Goal: Information Seeking & Learning: Learn about a topic

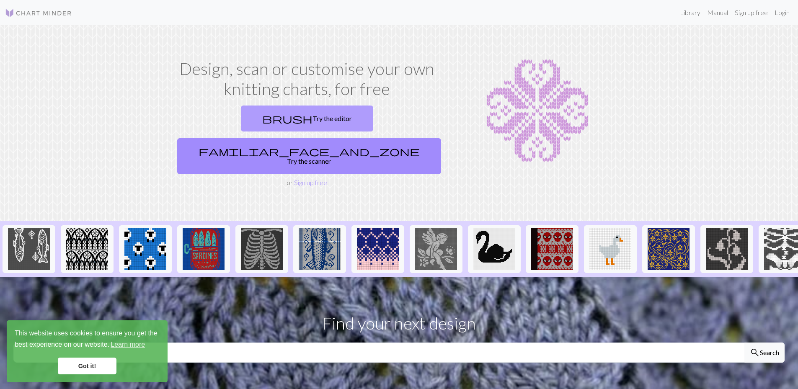
click at [241, 125] on link "brush Try the editor" at bounding box center [307, 119] width 132 height 26
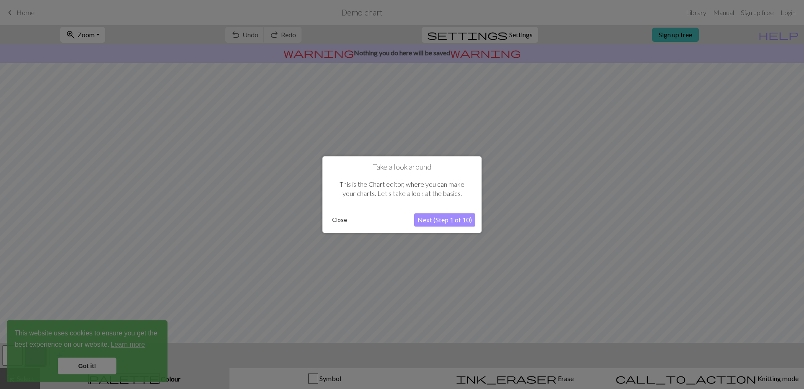
click at [445, 222] on button "Next (Step 1 of 10)" at bounding box center [444, 219] width 61 height 13
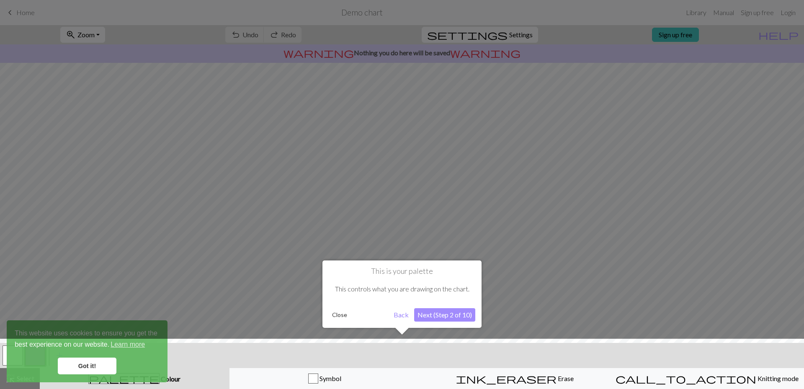
click at [428, 316] on button "Next (Step 2 of 10)" at bounding box center [444, 314] width 61 height 13
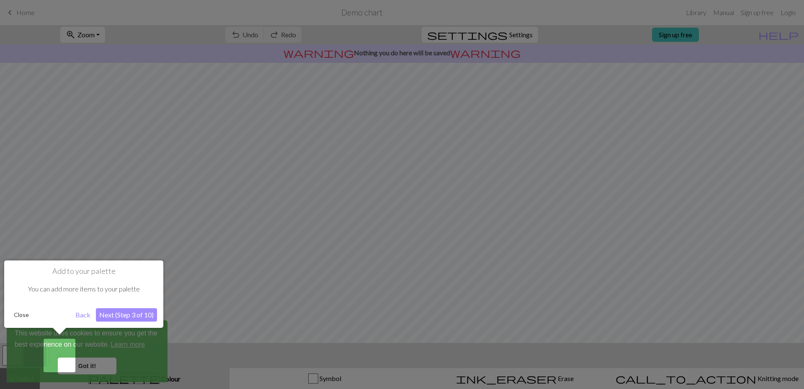
click at [128, 318] on button "Next (Step 3 of 10)" at bounding box center [126, 314] width 61 height 13
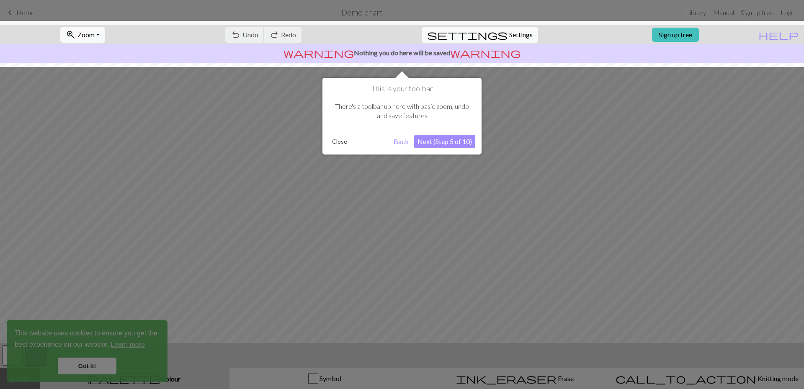
click at [459, 138] on button "Next (Step 5 of 10)" at bounding box center [444, 141] width 61 height 13
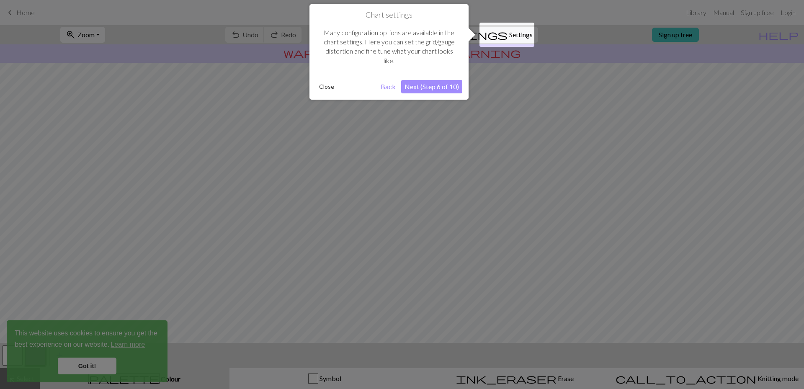
click at [447, 88] on button "Next (Step 6 of 10)" at bounding box center [431, 86] width 61 height 13
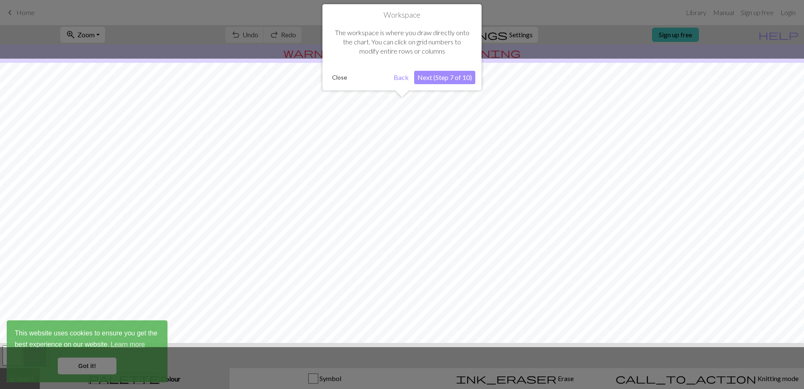
scroll to position [32, 0]
click at [445, 81] on button "Next (Step 7 of 10)" at bounding box center [444, 77] width 61 height 13
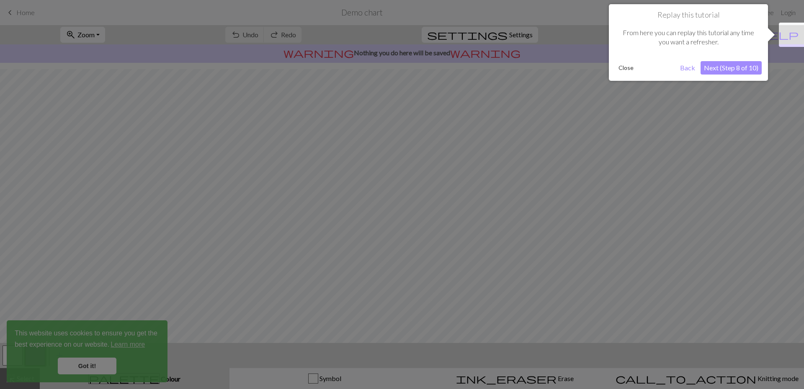
click at [737, 66] on button "Next (Step 8 of 10)" at bounding box center [731, 67] width 61 height 13
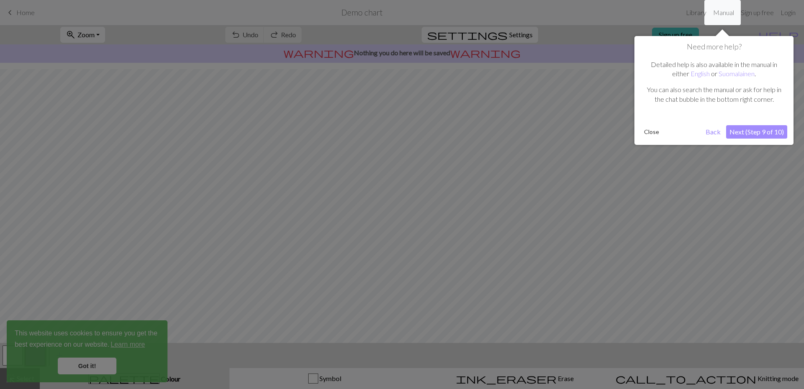
click at [748, 136] on button "Next (Step 9 of 10)" at bounding box center [756, 131] width 61 height 13
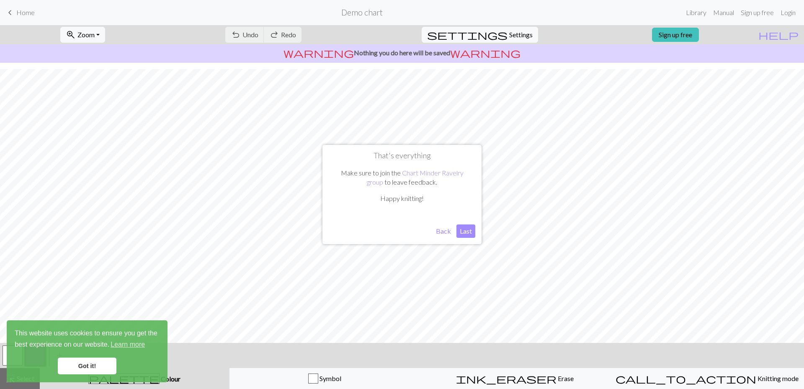
click at [465, 230] on button "Last" at bounding box center [466, 230] width 19 height 13
click at [85, 367] on link "Got it!" at bounding box center [87, 366] width 59 height 17
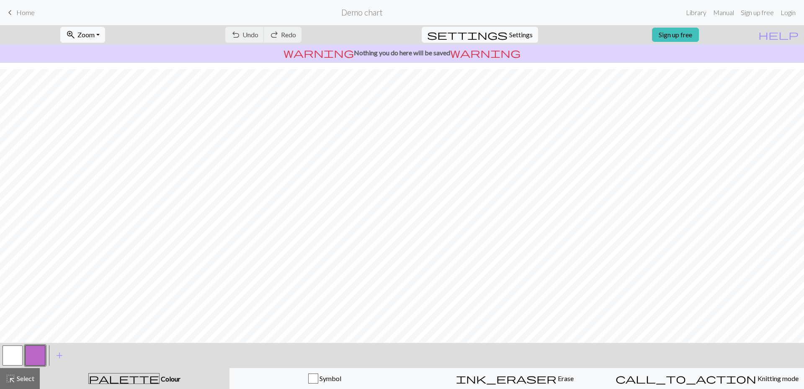
click at [12, 354] on button "button" at bounding box center [13, 356] width 20 height 20
click at [44, 350] on button "button" at bounding box center [35, 356] width 20 height 20
click at [37, 353] on button "button" at bounding box center [35, 356] width 20 height 20
click at [37, 355] on button "button" at bounding box center [35, 356] width 20 height 20
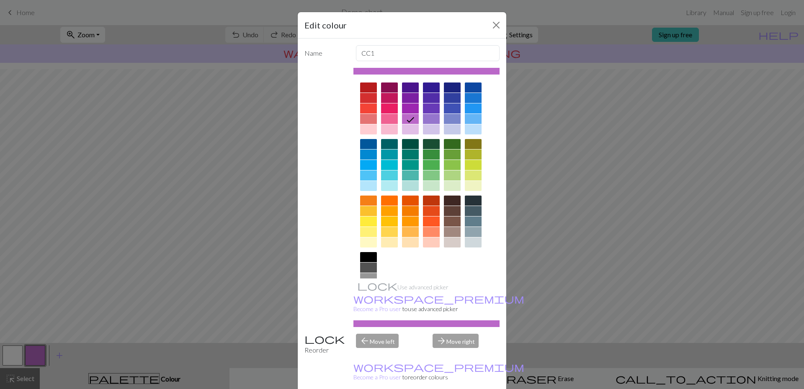
scroll to position [0, 0]
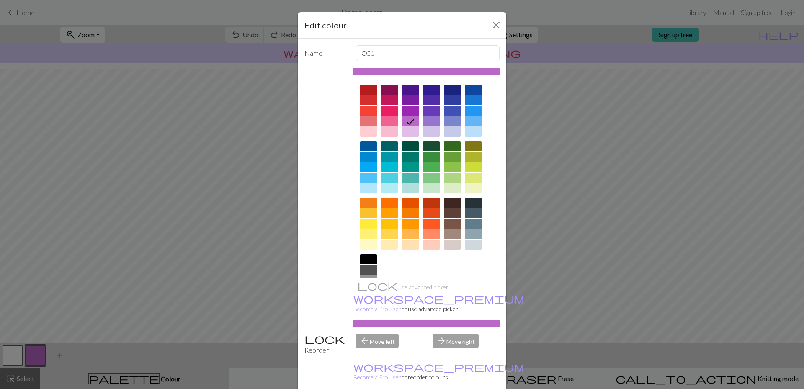
click at [366, 89] on div at bounding box center [368, 90] width 17 height 10
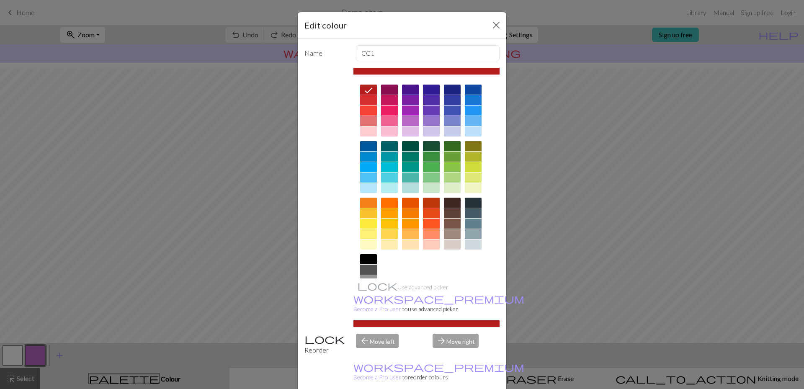
click at [366, 89] on icon at bounding box center [369, 90] width 10 height 10
click at [496, 25] on button "Close" at bounding box center [496, 24] width 13 height 13
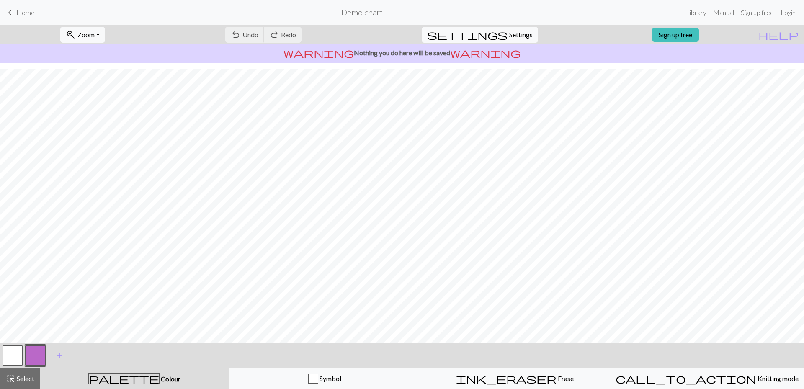
click at [39, 351] on button "button" at bounding box center [35, 356] width 20 height 20
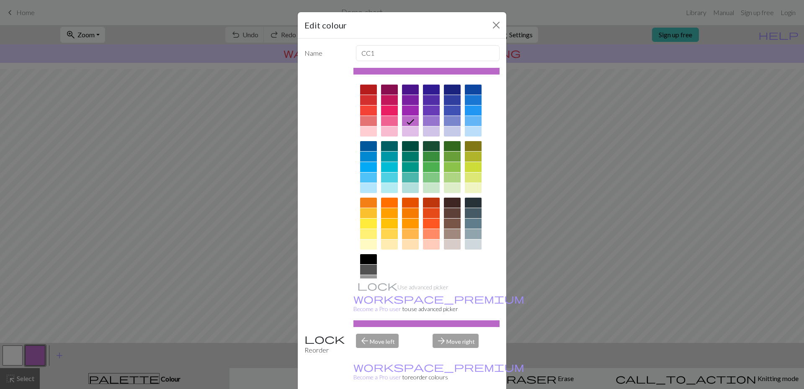
click at [366, 91] on div at bounding box center [368, 90] width 17 height 10
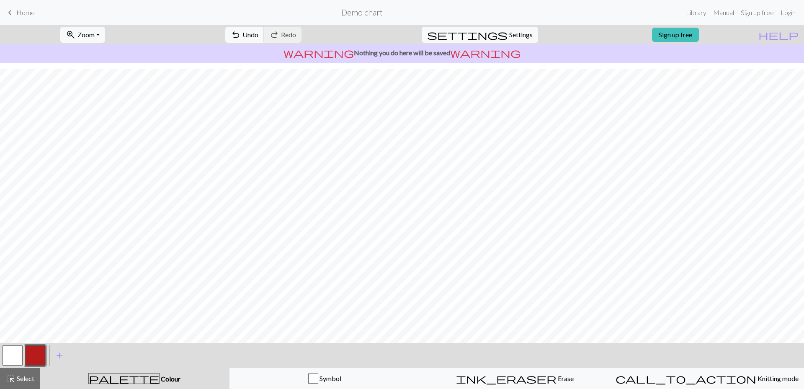
click at [14, 355] on button "button" at bounding box center [13, 356] width 20 height 20
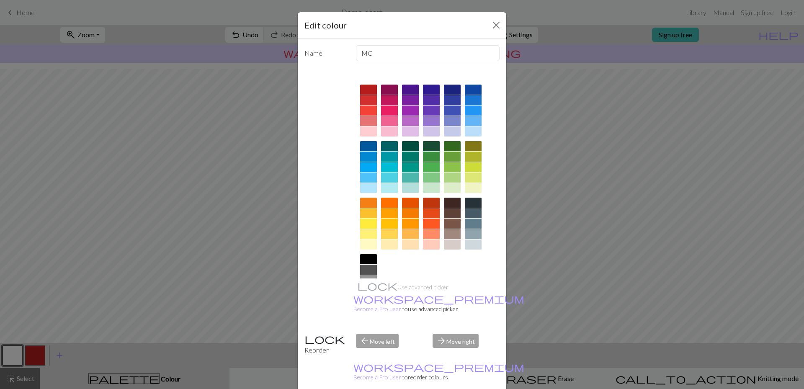
click at [372, 88] on div at bounding box center [368, 90] width 17 height 10
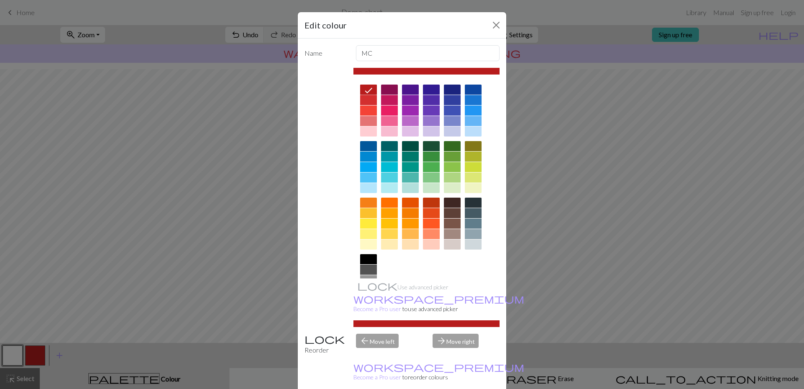
click at [372, 88] on div at bounding box center [370, 90] width 13 height 11
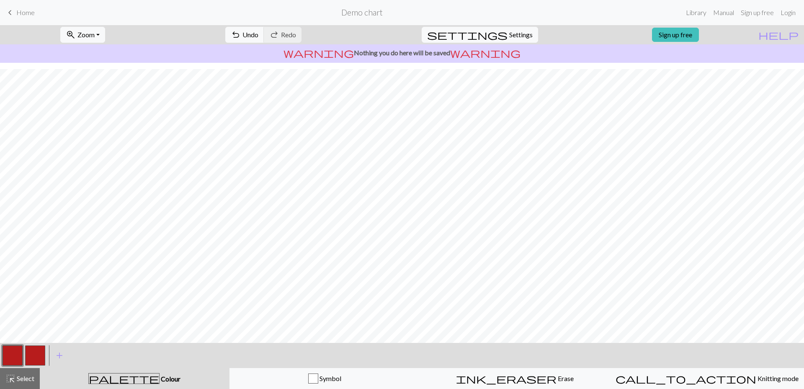
click at [28, 352] on button "button" at bounding box center [35, 356] width 20 height 20
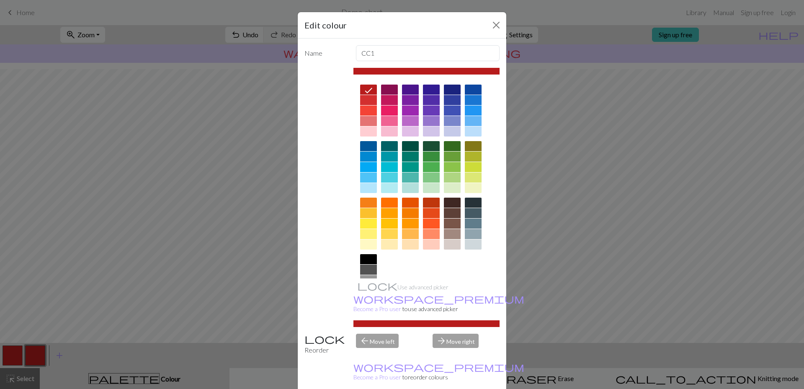
click at [468, 213] on div at bounding box center [473, 213] width 17 height 10
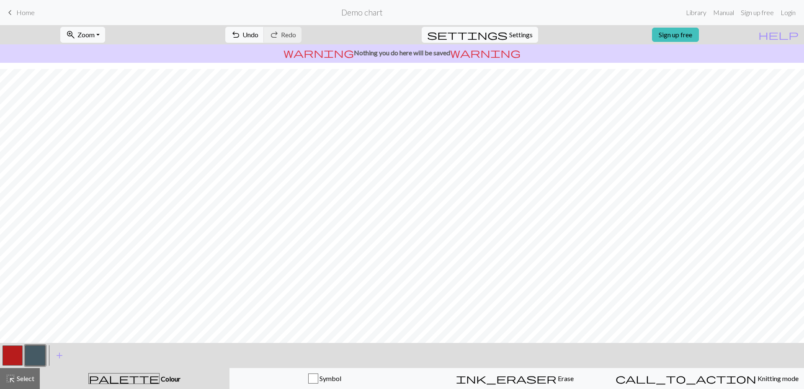
click at [31, 350] on button "button" at bounding box center [35, 356] width 20 height 20
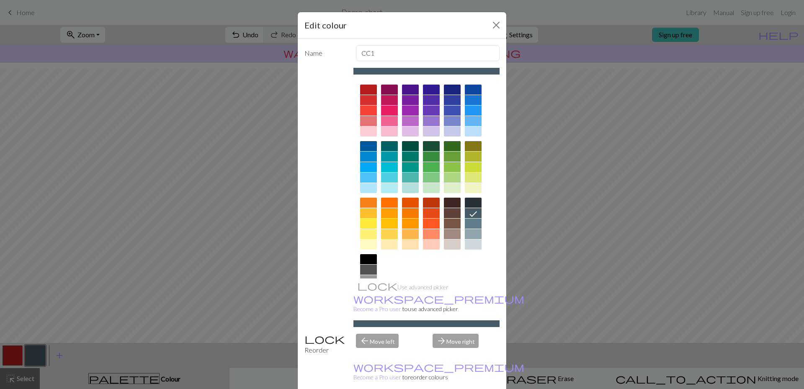
click at [428, 146] on div at bounding box center [431, 146] width 17 height 10
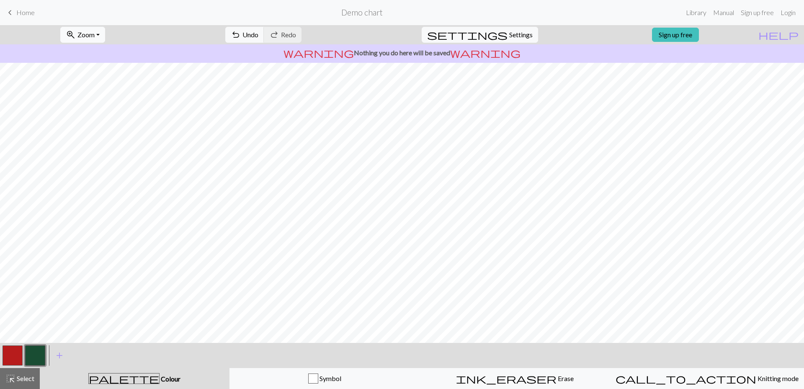
click at [76, 31] on span "zoom_in" at bounding box center [71, 35] width 10 height 12
click at [89, 53] on button "Fit all" at bounding box center [94, 52] width 66 height 13
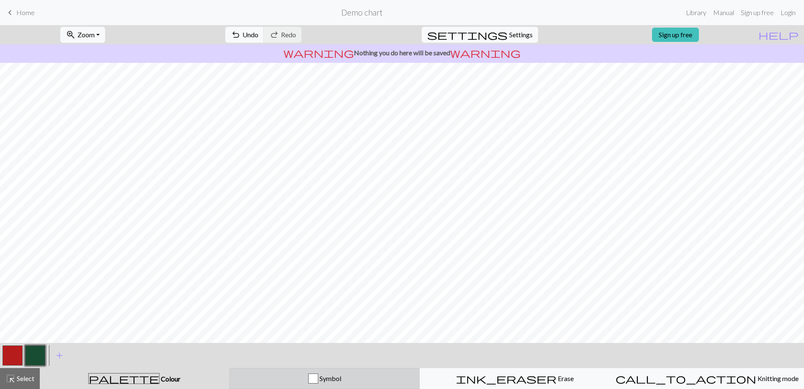
click at [340, 380] on span "Symbol" at bounding box center [329, 378] width 23 height 8
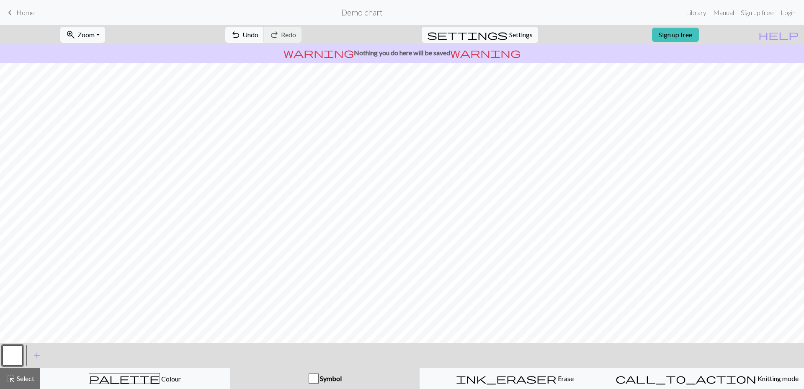
click at [314, 379] on div "button" at bounding box center [314, 379] width 10 height 10
click at [312, 379] on div "button" at bounding box center [314, 379] width 10 height 10
click at [3, 355] on button "button" at bounding box center [13, 356] width 20 height 20
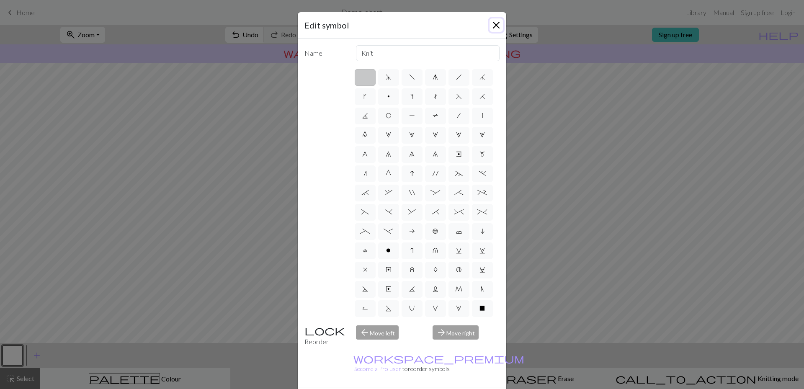
click at [496, 26] on button "Close" at bounding box center [496, 24] width 13 height 13
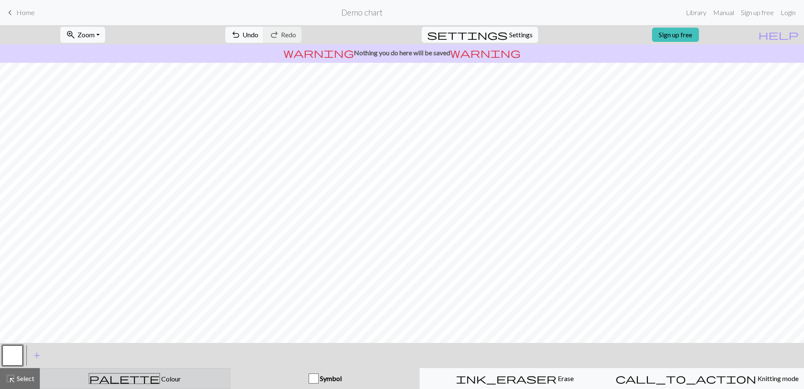
click at [175, 382] on div "palette Colour Colour" at bounding box center [135, 378] width 180 height 11
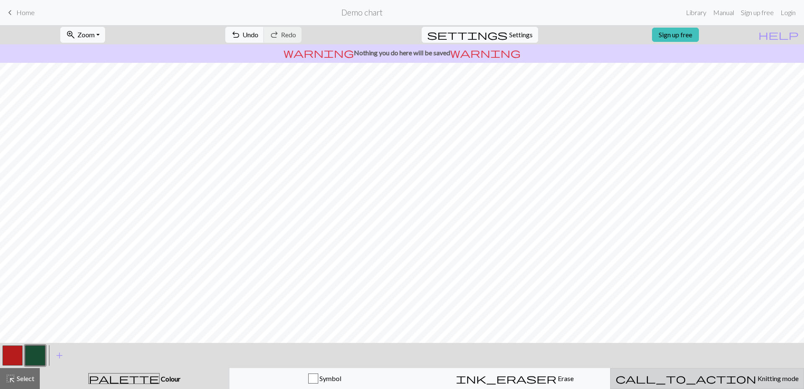
click at [756, 376] on span "Knitting mode" at bounding box center [777, 378] width 42 height 8
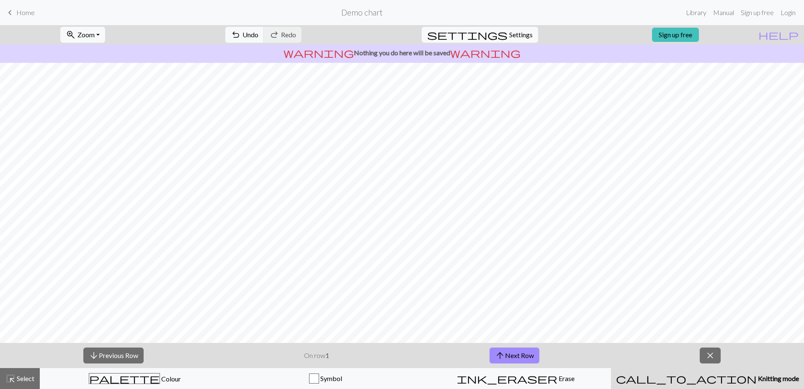
click at [333, 360] on div "arrow_downward Previous Row On row 1 arrow_upward Next Row close" at bounding box center [402, 355] width 804 height 25
click at [103, 354] on button "arrow_downward Previous Row" at bounding box center [113, 356] width 60 height 16
click at [525, 354] on button "arrow_upward Next Row" at bounding box center [515, 356] width 50 height 16
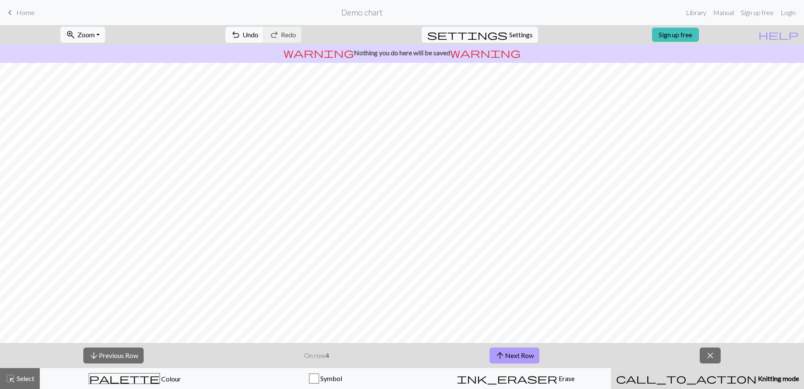
click at [525, 354] on button "arrow_upward Next Row" at bounding box center [515, 356] width 50 height 16
click at [708, 353] on span "close" at bounding box center [710, 356] width 10 height 12
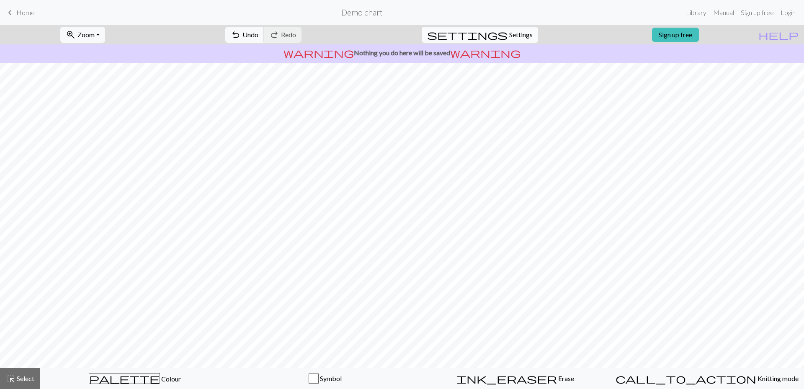
click at [513, 34] on span "Settings" at bounding box center [520, 35] width 23 height 10
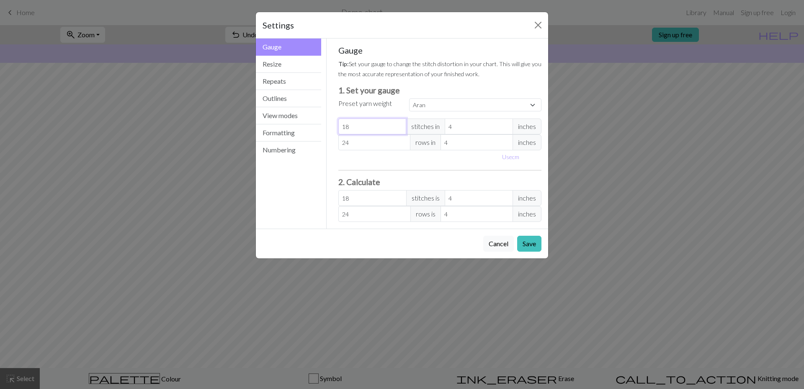
click at [389, 132] on input "18" at bounding box center [372, 127] width 68 height 16
drag, startPoint x: 502, startPoint y: 130, endPoint x: 427, endPoint y: 133, distance: 74.6
click at [427, 133] on div "18 stitches in 4 inches" at bounding box center [440, 127] width 204 height 16
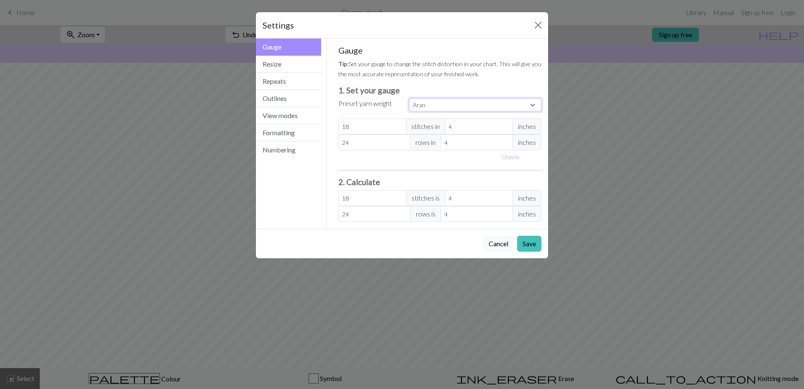
click at [439, 105] on select "Custom Square Lace Light Fingering Fingering Sport Double knit Worsted Aran Bul…" at bounding box center [475, 104] width 132 height 13
select select "square"
click at [409, 98] on select "Custom Square Lace Light Fingering Fingering Sport Double knit Worsted Aran Bul…" at bounding box center [475, 104] width 132 height 13
type input "32"
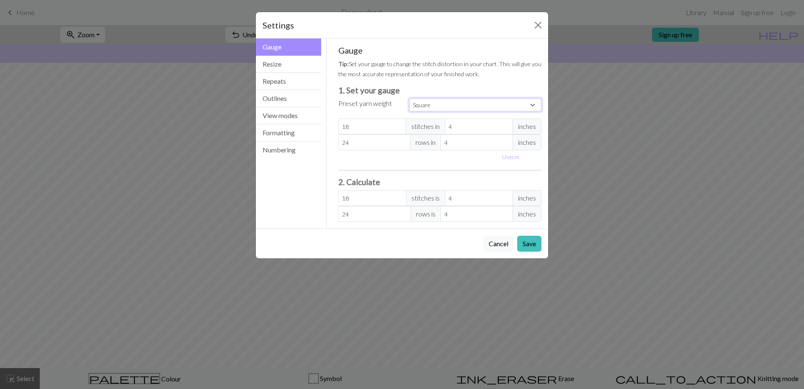
type input "32"
click at [296, 69] on button "Resize" at bounding box center [288, 64] width 65 height 17
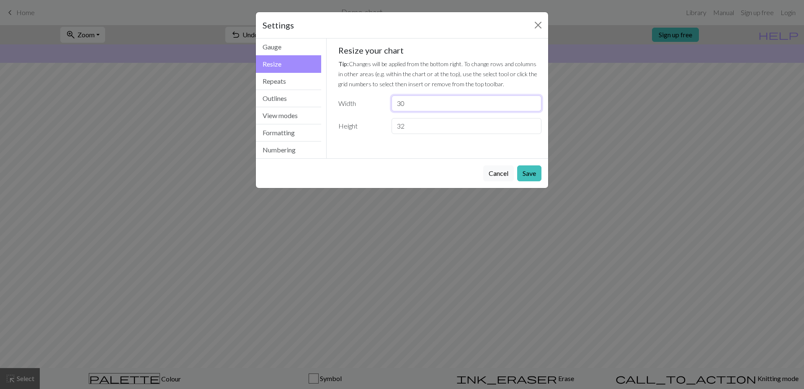
click at [435, 108] on input "30" at bounding box center [467, 103] width 150 height 16
drag, startPoint x: 435, startPoint y: 107, endPoint x: 332, endPoint y: 107, distance: 103.0
click at [332, 107] on div "Gauge Tip: Set your gauge to change the stitch distortion in your chart. This w…" at bounding box center [440, 93] width 217 height 109
type input "48"
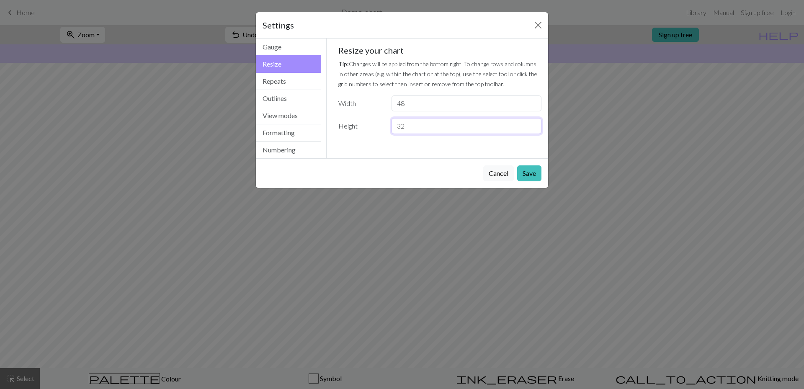
drag, startPoint x: 419, startPoint y: 127, endPoint x: 352, endPoint y: 131, distance: 67.1
click at [352, 131] on div "Height 32" at bounding box center [440, 126] width 214 height 16
type input "48"
click at [525, 178] on button "Save" at bounding box center [529, 173] width 24 height 16
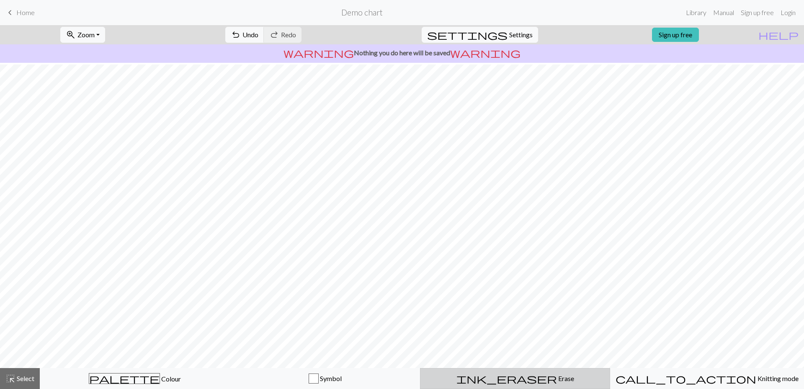
scroll to position [70, 0]
click at [557, 376] on span "Erase" at bounding box center [565, 378] width 17 height 8
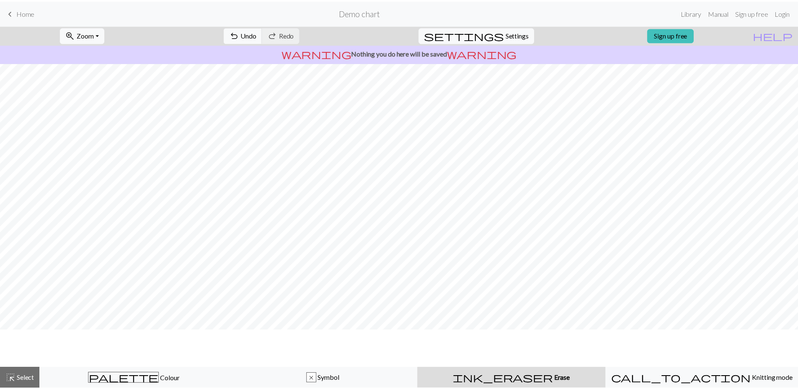
scroll to position [0, 0]
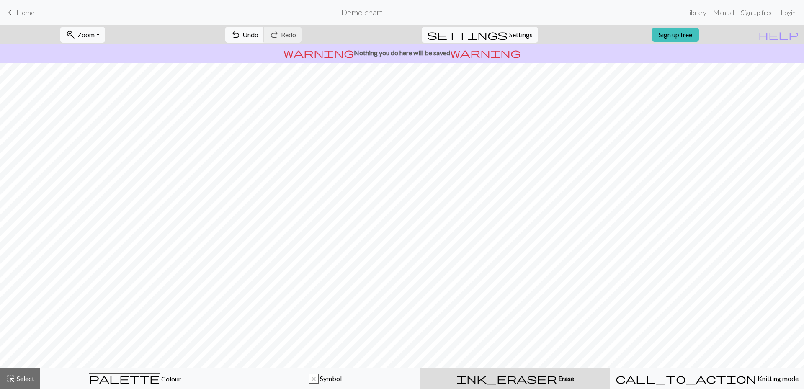
click at [523, 374] on div "ink_eraser Erase Erase" at bounding box center [516, 379] width 180 height 10
click at [557, 379] on span "Erase" at bounding box center [565, 378] width 17 height 8
drag, startPoint x: 508, startPoint y: 379, endPoint x: 503, endPoint y: 378, distance: 4.6
click at [503, 378] on div "ink_eraser Erase Erase" at bounding box center [516, 379] width 180 height 10
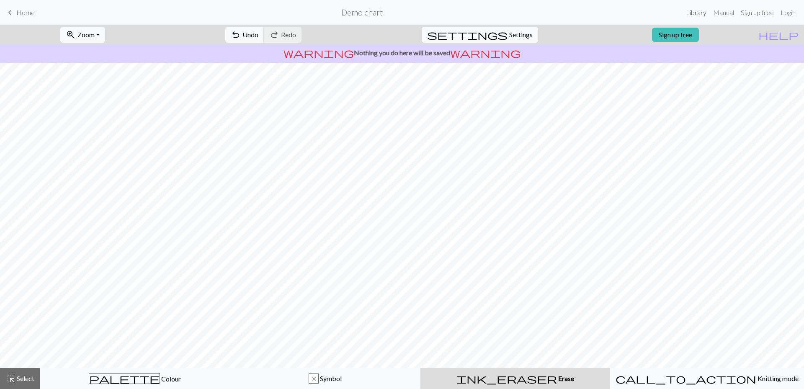
click at [691, 14] on link "Library" at bounding box center [696, 12] width 27 height 17
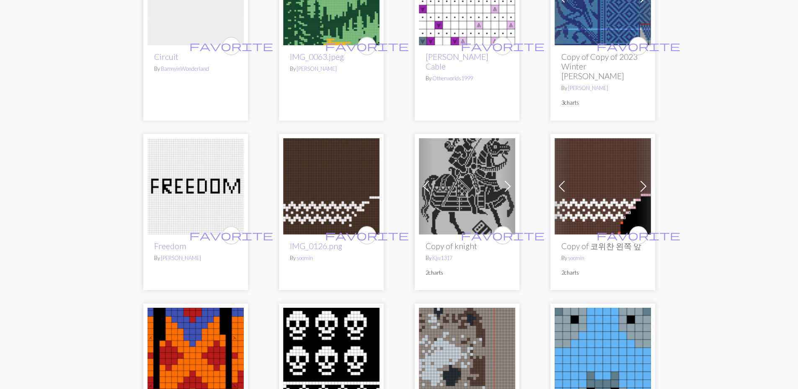
scroll to position [209, 0]
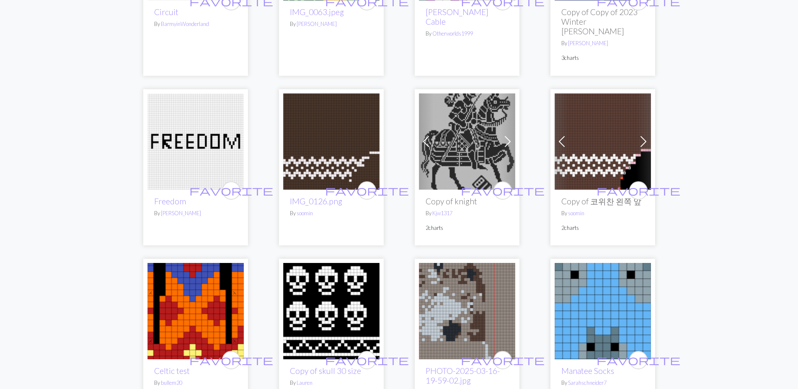
click at [512, 135] on span at bounding box center [507, 141] width 13 height 13
click at [429, 142] on link "Previous" at bounding box center [426, 141] width 15 height 96
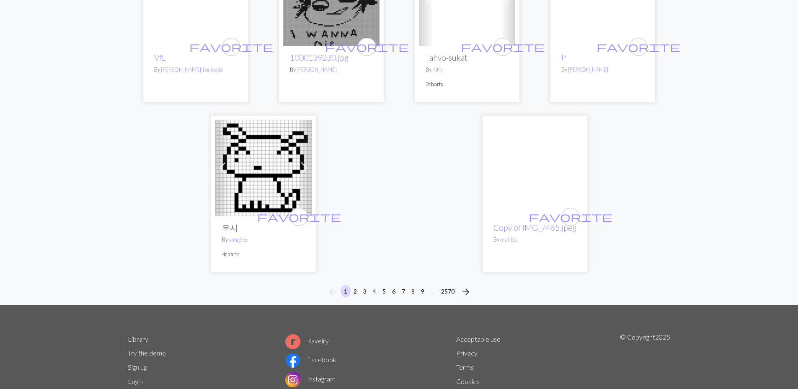
scroll to position [2094, 0]
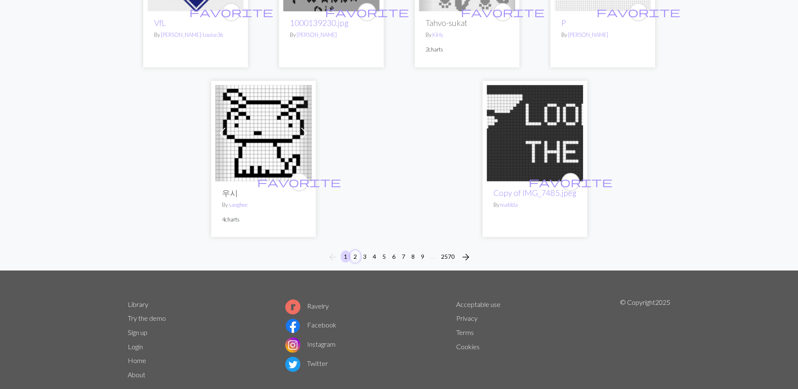
click at [357, 250] on button "2" at bounding box center [355, 256] width 10 height 12
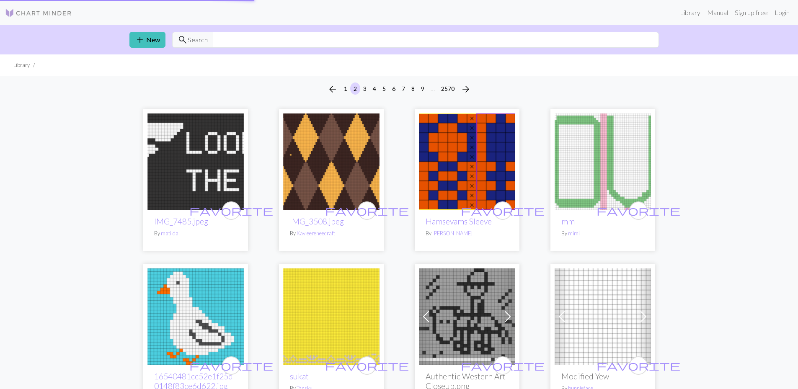
click at [357, 239] on div "favorite IMG_3508.jpeg By Kayleereneecraft" at bounding box center [331, 230] width 96 height 41
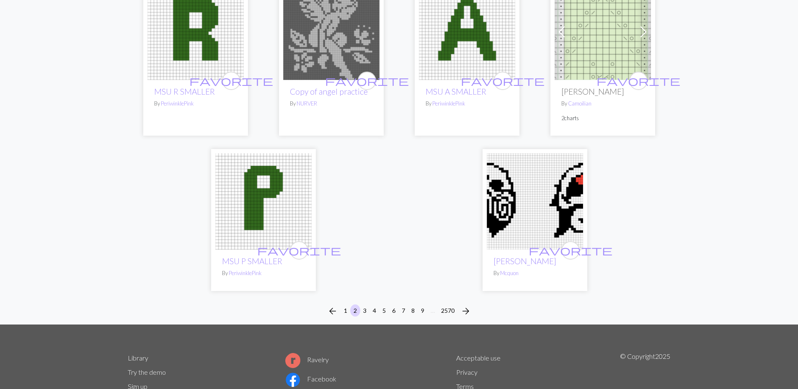
scroll to position [2094, 0]
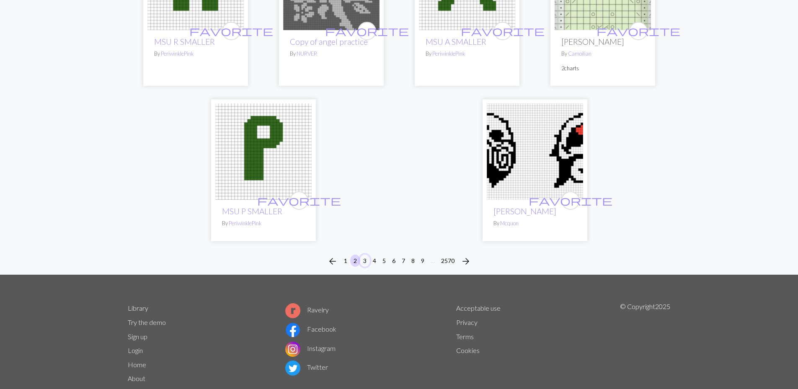
click at [368, 255] on button "3" at bounding box center [365, 261] width 10 height 12
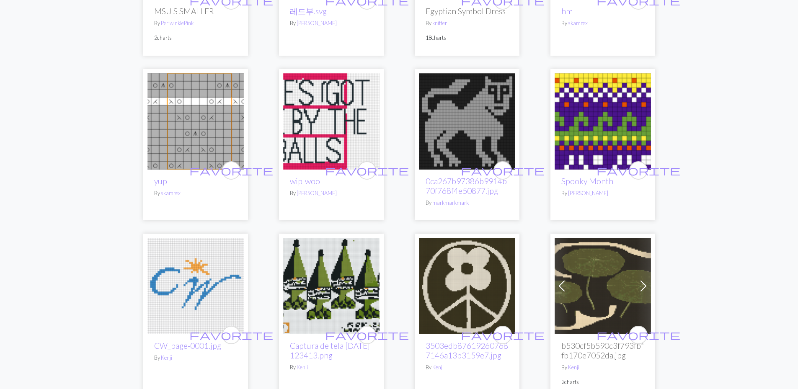
scroll to position [209, 0]
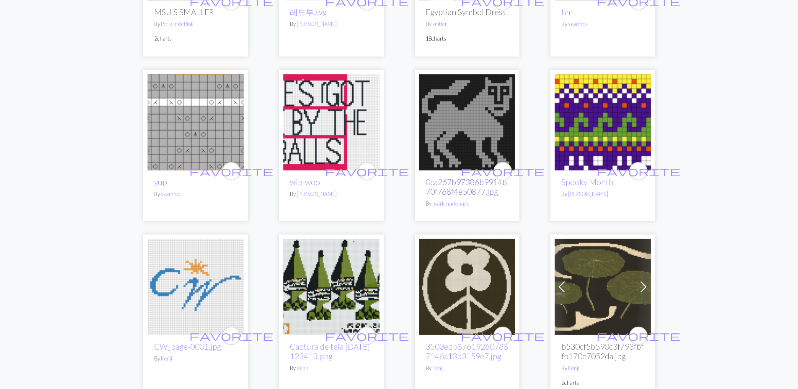
click at [467, 182] on link "0ca267b97386b9914b70f768f4e50877.jpg" at bounding box center [466, 186] width 81 height 19
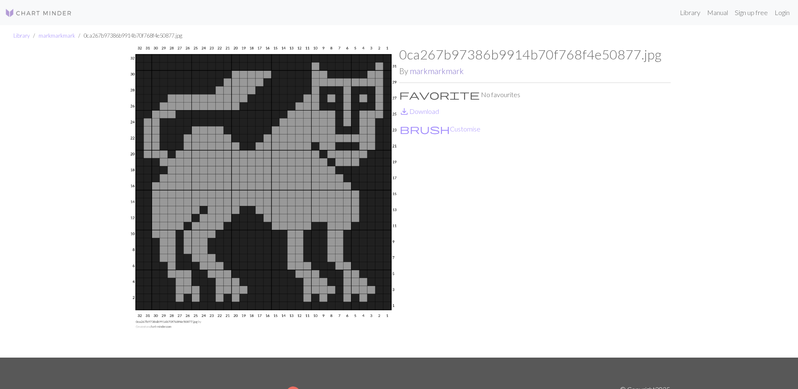
click at [441, 70] on link "markmarkmark" at bounding box center [437, 71] width 54 height 10
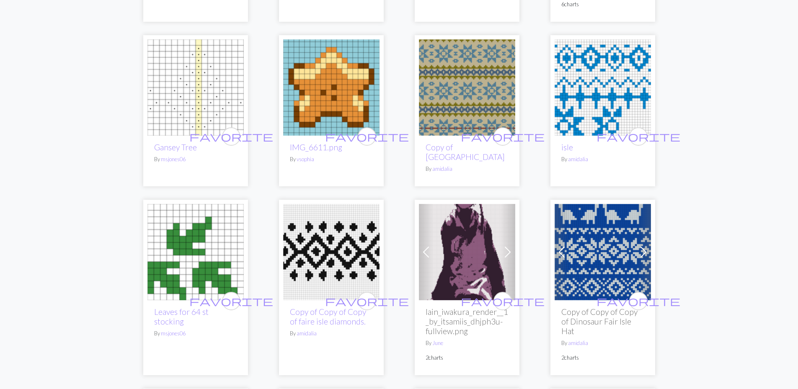
scroll to position [698, 0]
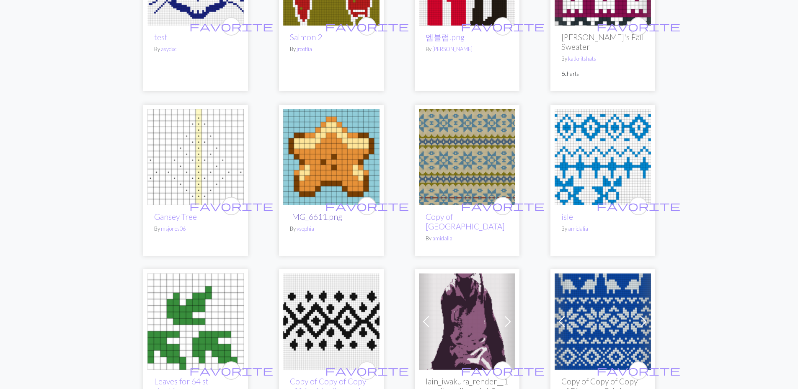
click at [307, 212] on link "IMG_6611.png" at bounding box center [316, 217] width 52 height 10
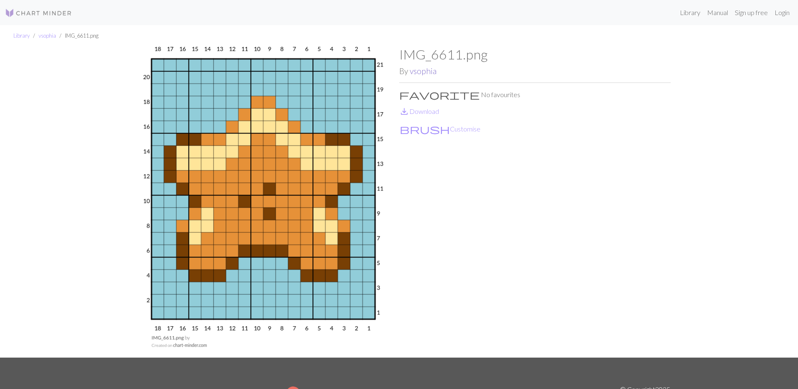
click at [432, 68] on link "vsophia" at bounding box center [423, 71] width 27 height 10
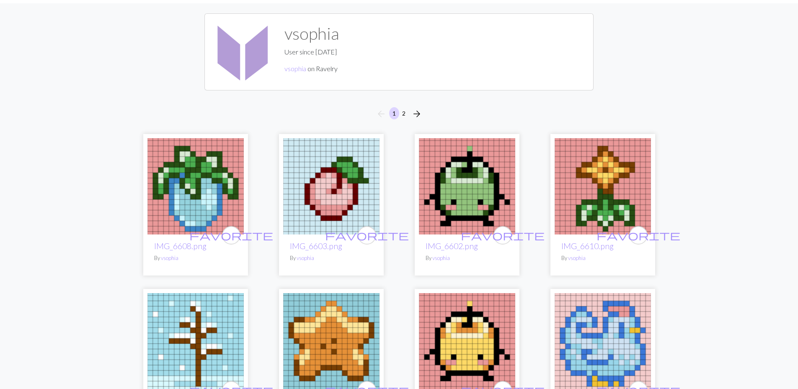
scroll to position [8, 0]
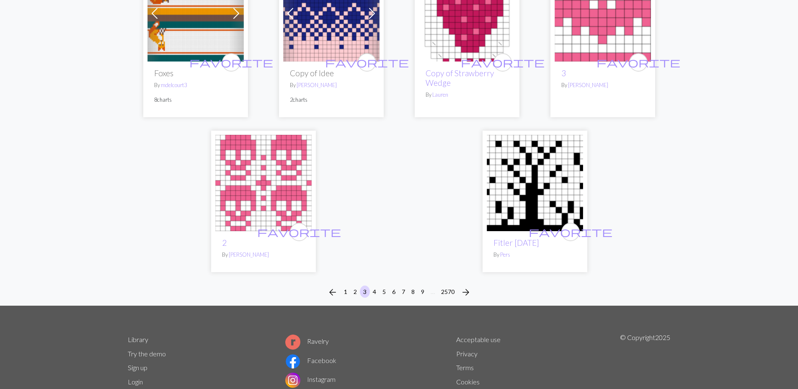
scroll to position [2053, 0]
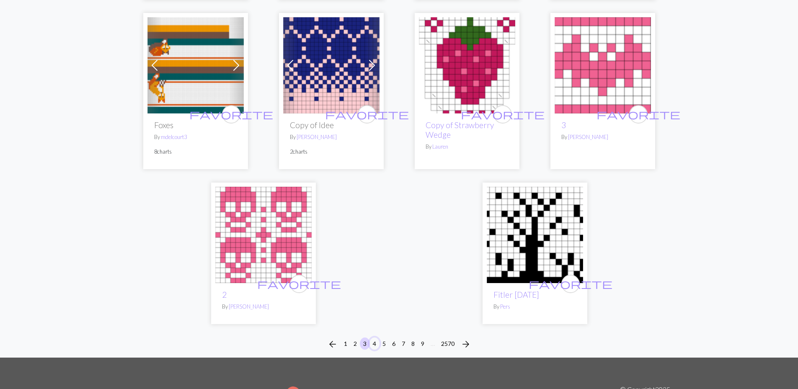
click at [375, 338] on button "4" at bounding box center [374, 344] width 10 height 12
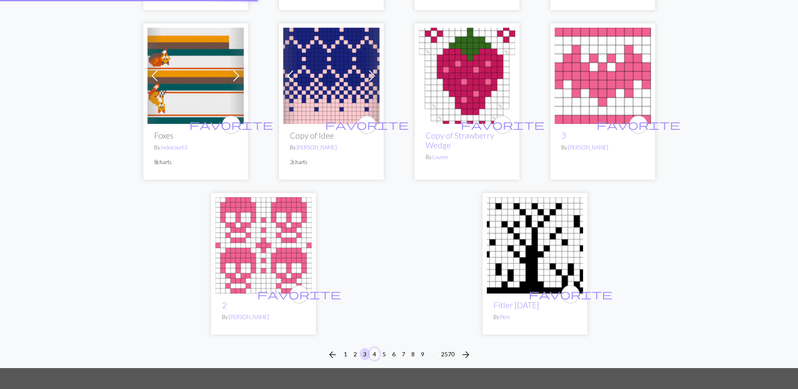
scroll to position [1995, 0]
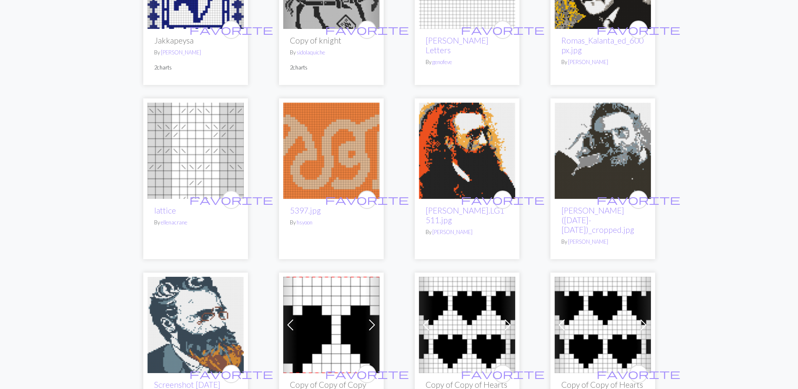
scroll to position [2024, 0]
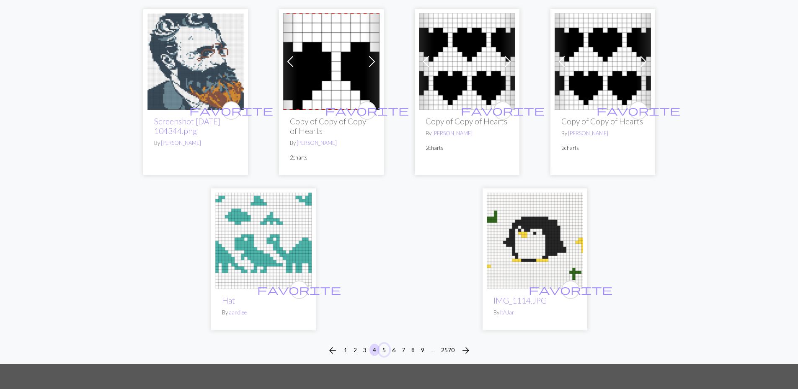
click at [382, 346] on button "5" at bounding box center [384, 350] width 10 height 12
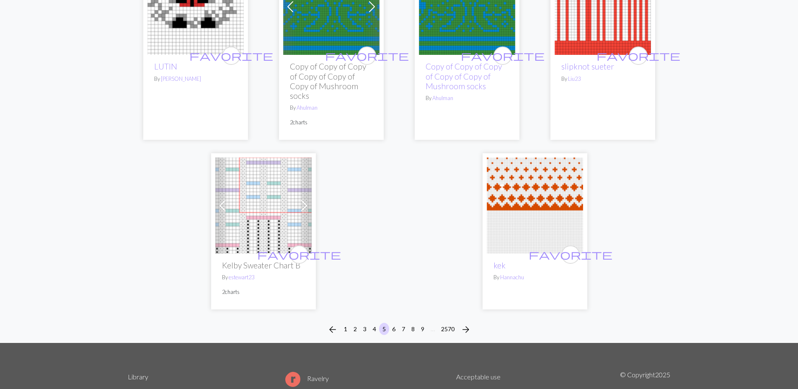
scroll to position [2025, 0]
